Goal: Obtain resource: Download file/media

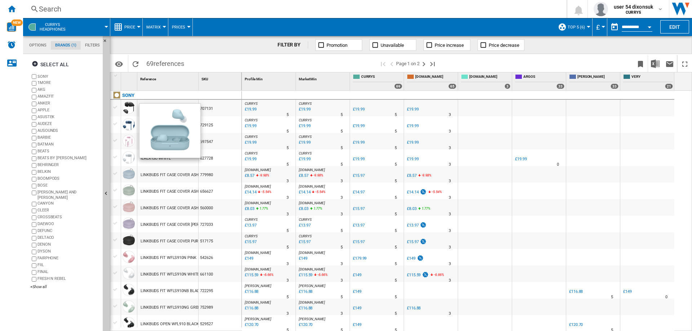
scroll to position [597, 0]
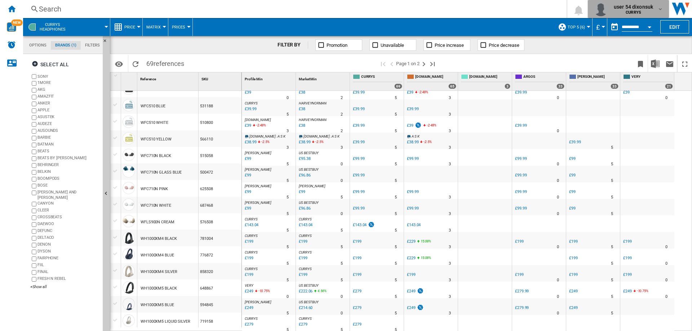
click at [632, 10] on span "user 54 dixonsuk" at bounding box center [633, 6] width 39 height 7
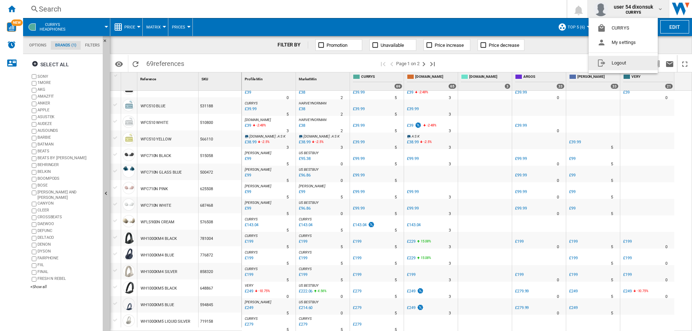
click at [610, 62] on button "Logout" at bounding box center [623, 63] width 69 height 14
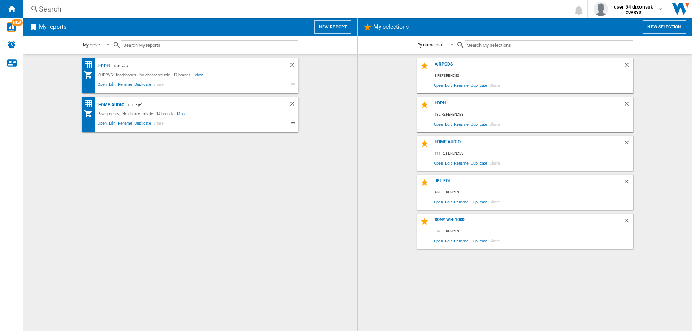
click at [102, 65] on div "HDPH" at bounding box center [103, 66] width 13 height 9
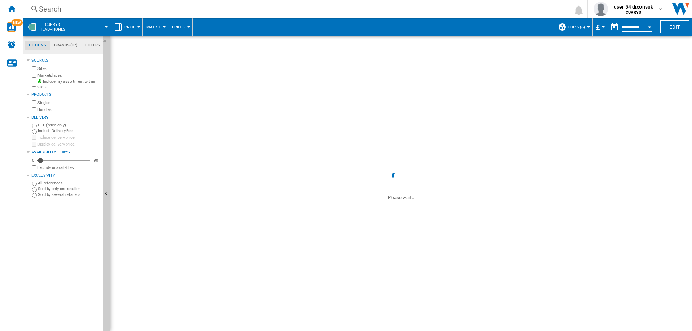
click at [63, 49] on md-tab-item "Brands (17)" at bounding box center [65, 45] width 31 height 9
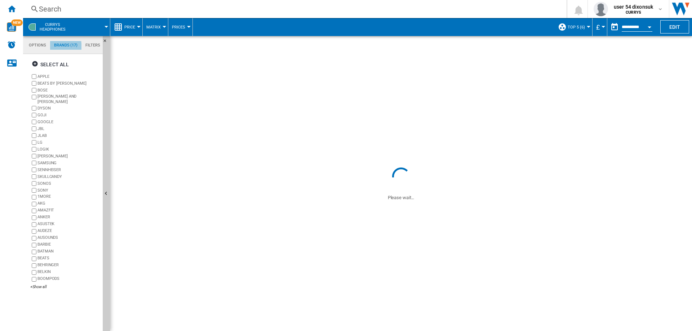
scroll to position [28, 0]
click at [41, 78] on label "APPLE" at bounding box center [68, 76] width 62 height 5
click at [43, 83] on label "BEATS BY [PERSON_NAME]" at bounding box center [68, 83] width 62 height 5
click at [43, 89] on label "BOSE" at bounding box center [68, 90] width 62 height 5
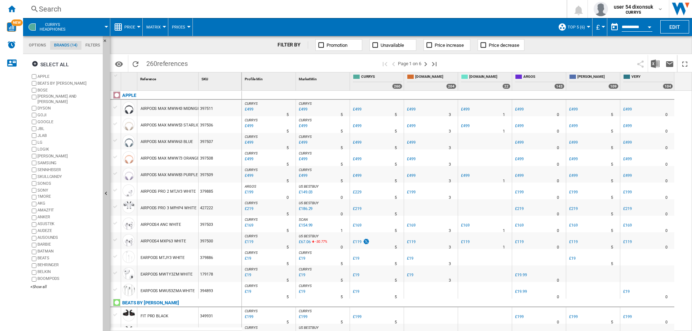
click at [46, 97] on label "[PERSON_NAME] AND [PERSON_NAME]" at bounding box center [68, 99] width 62 height 11
click at [46, 106] on label "DYSON" at bounding box center [68, 108] width 62 height 5
click at [45, 112] on label "GOJI" at bounding box center [68, 114] width 62 height 5
click at [46, 119] on label "GOOGLE" at bounding box center [68, 121] width 62 height 5
click at [43, 126] on label "JBL" at bounding box center [68, 128] width 62 height 5
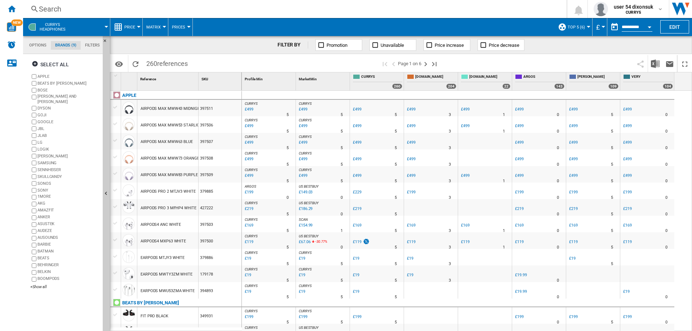
click at [41, 133] on label "JLAB" at bounding box center [68, 135] width 62 height 5
click at [42, 140] on label "LG" at bounding box center [68, 142] width 62 height 5
click at [43, 147] on label "LOGIK" at bounding box center [68, 149] width 62 height 5
click at [44, 154] on label "[PERSON_NAME]" at bounding box center [68, 156] width 62 height 5
click at [44, 160] on label "SAMSUNG" at bounding box center [68, 162] width 62 height 5
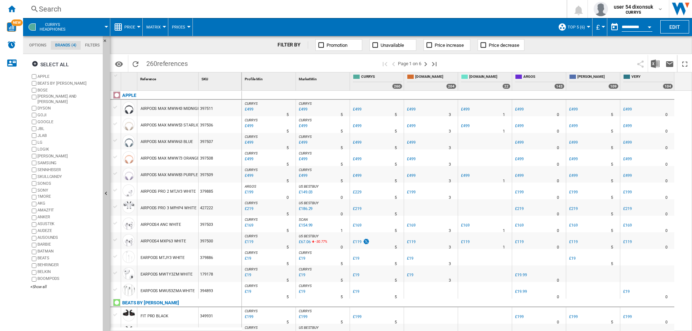
click at [47, 167] on label "SENNHEISER" at bounding box center [68, 169] width 62 height 5
click at [47, 174] on label "SKULLCANDY" at bounding box center [68, 176] width 62 height 5
click at [45, 181] on label "SONOS" at bounding box center [68, 183] width 62 height 5
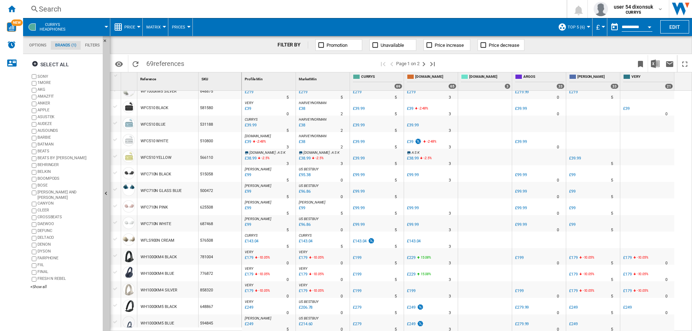
scroll to position [581, 0]
click at [653, 68] on button "Download in Excel" at bounding box center [655, 63] width 14 height 17
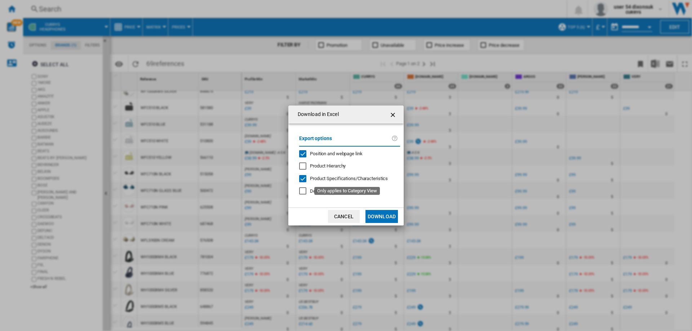
click at [350, 180] on span "Product Specifications/Characteristics" at bounding box center [349, 178] width 78 height 5
click at [373, 214] on button "Download" at bounding box center [382, 216] width 32 height 13
